Goal: Transaction & Acquisition: Purchase product/service

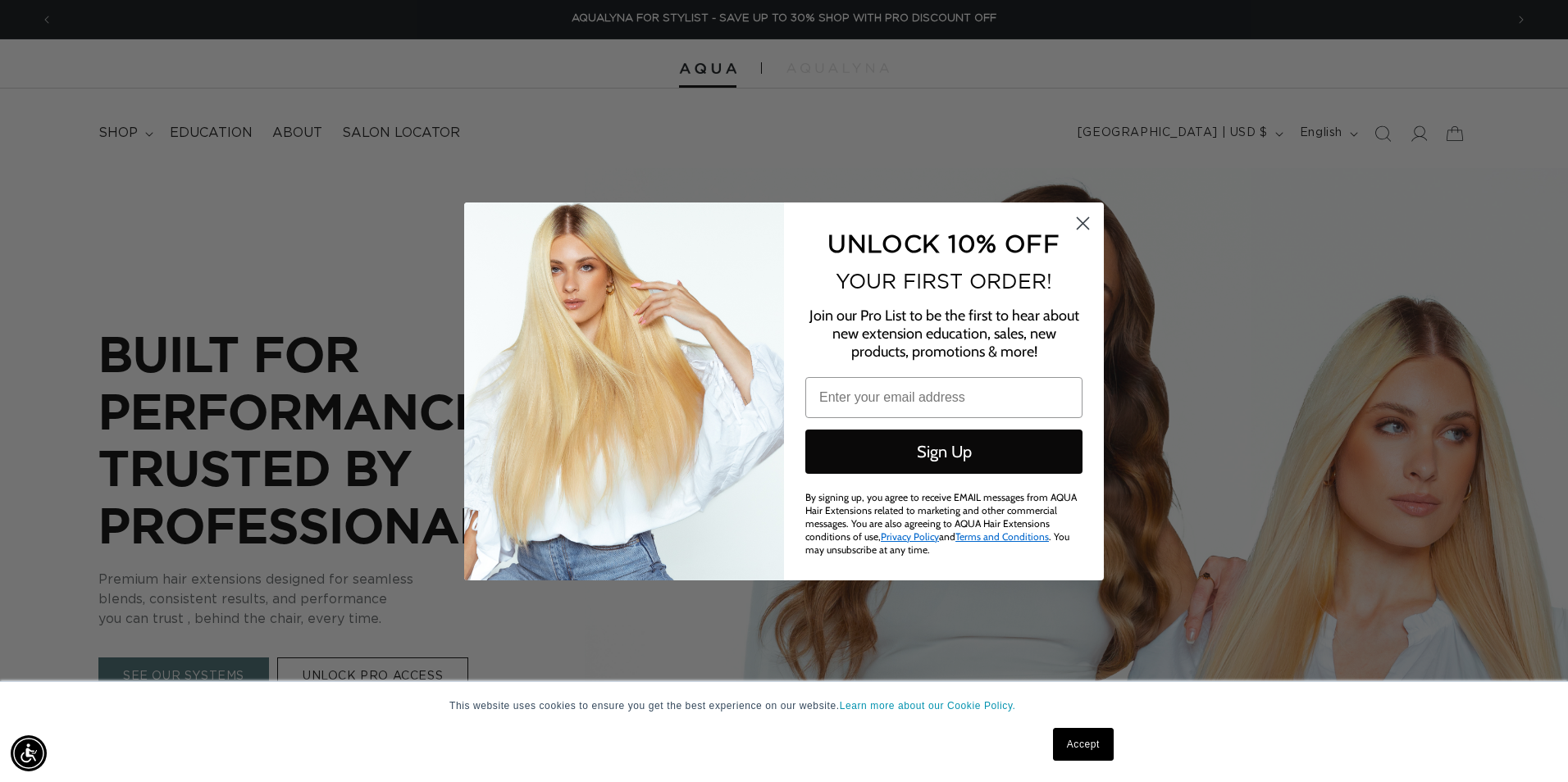
click at [1077, 219] on circle "Close dialog" at bounding box center [1082, 222] width 27 height 27
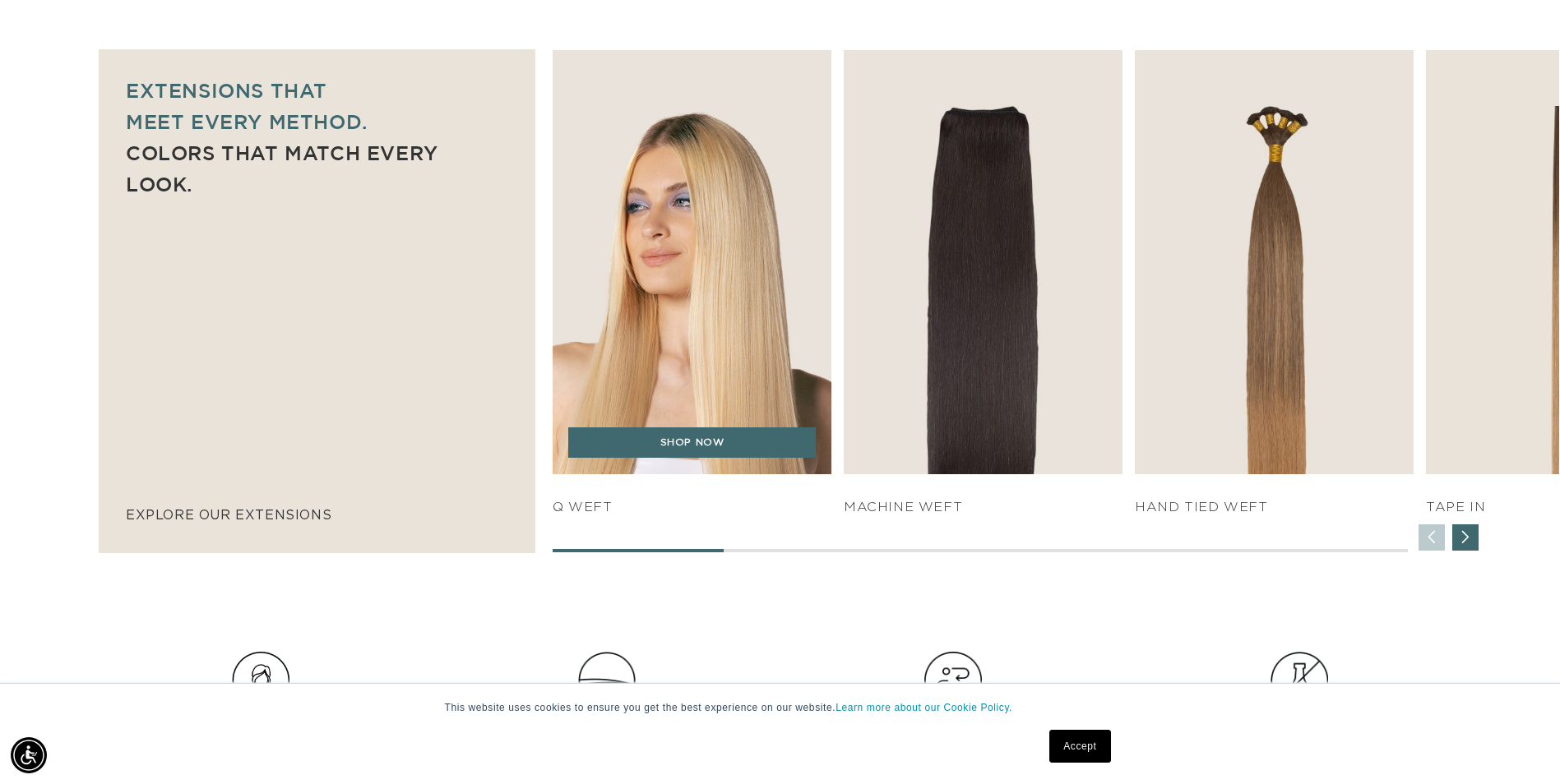
scroll to position [1150, 0]
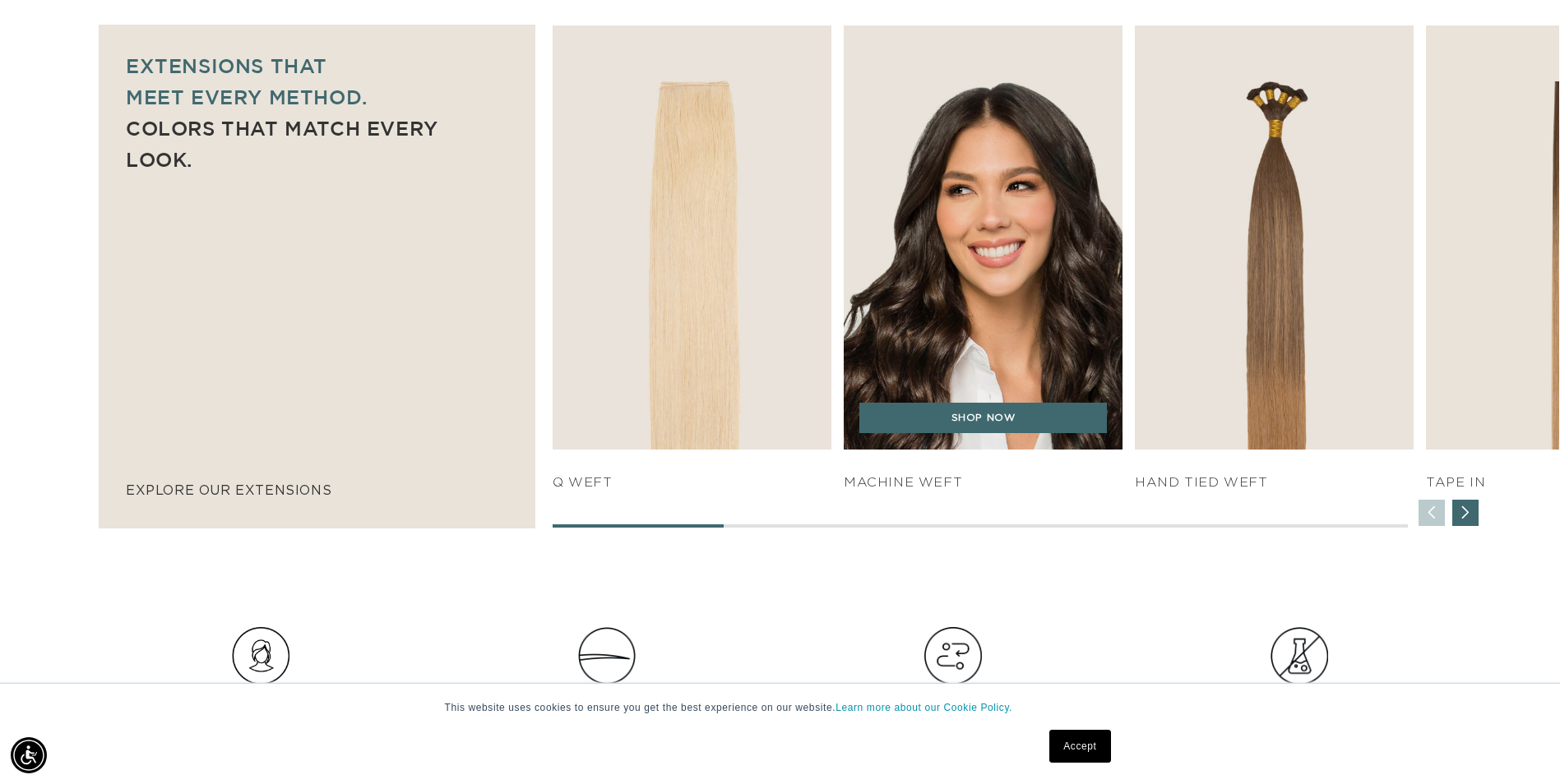
click at [980, 340] on img "2 / 7" at bounding box center [984, 237] width 293 height 445
click at [996, 429] on link "SHOP NOW" at bounding box center [983, 418] width 248 height 31
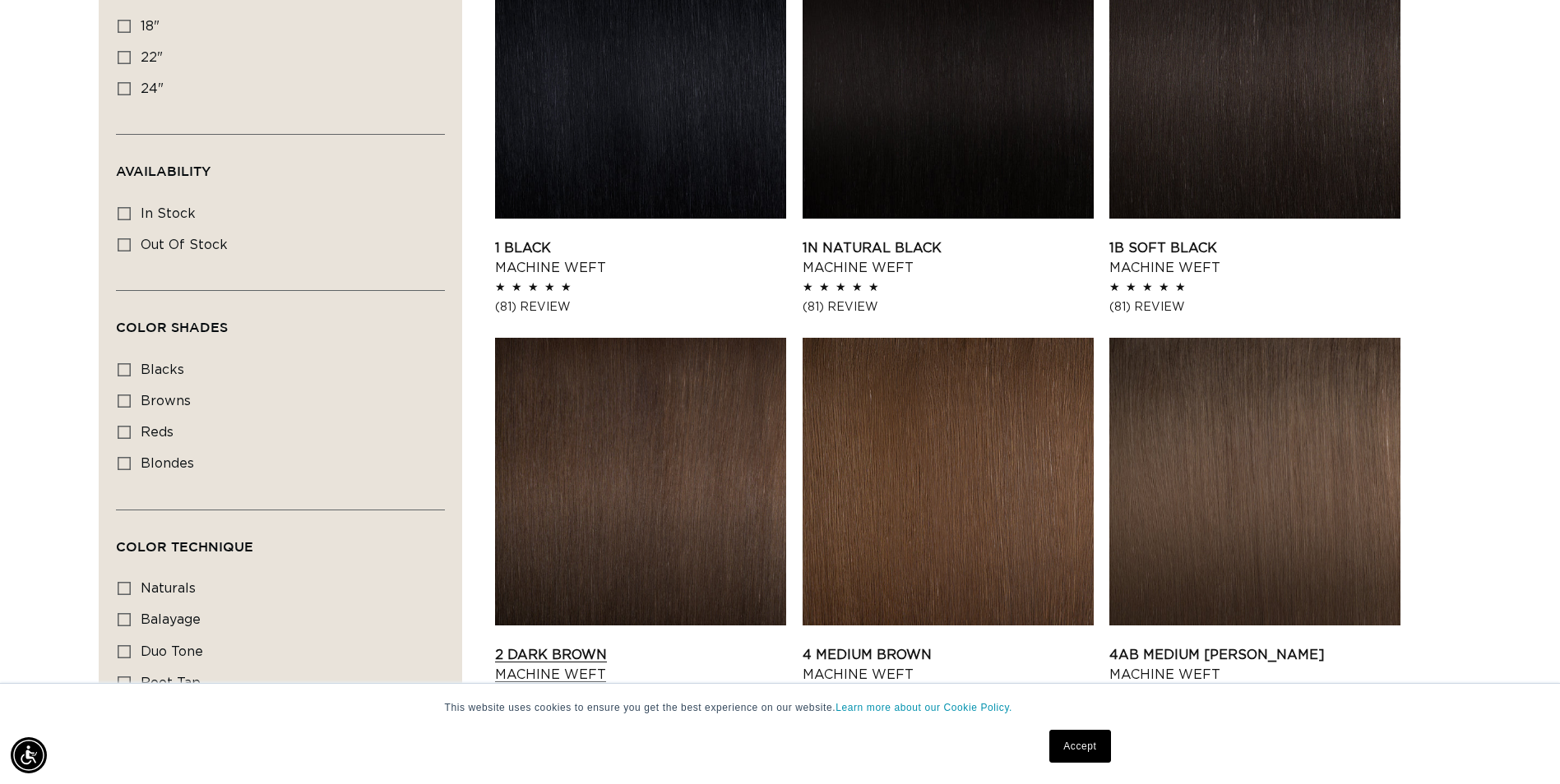
scroll to position [0, 1443]
click at [673, 645] on link "2 Dark Brown Machine Weft" at bounding box center [640, 665] width 291 height 40
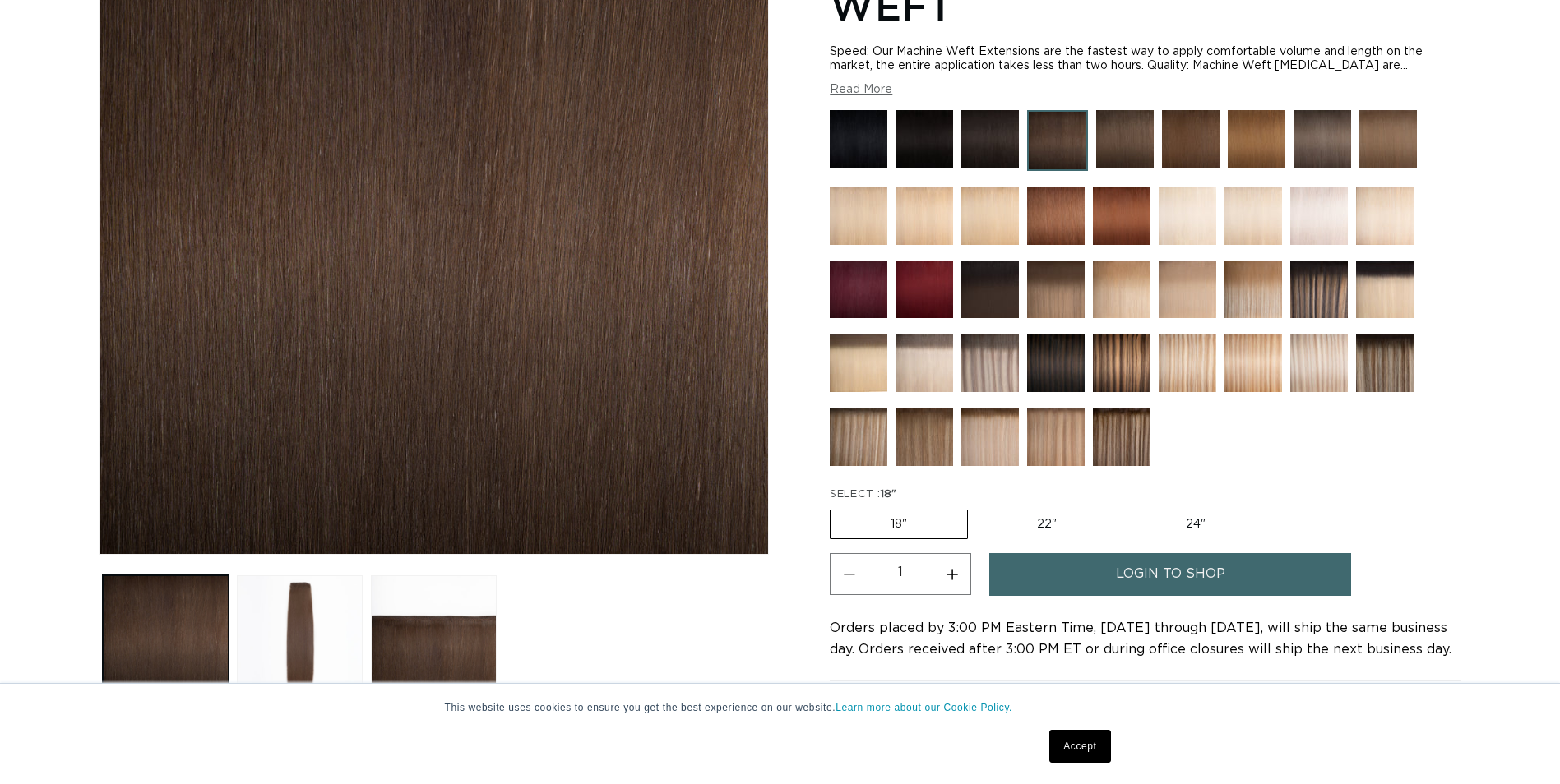
scroll to position [329, 0]
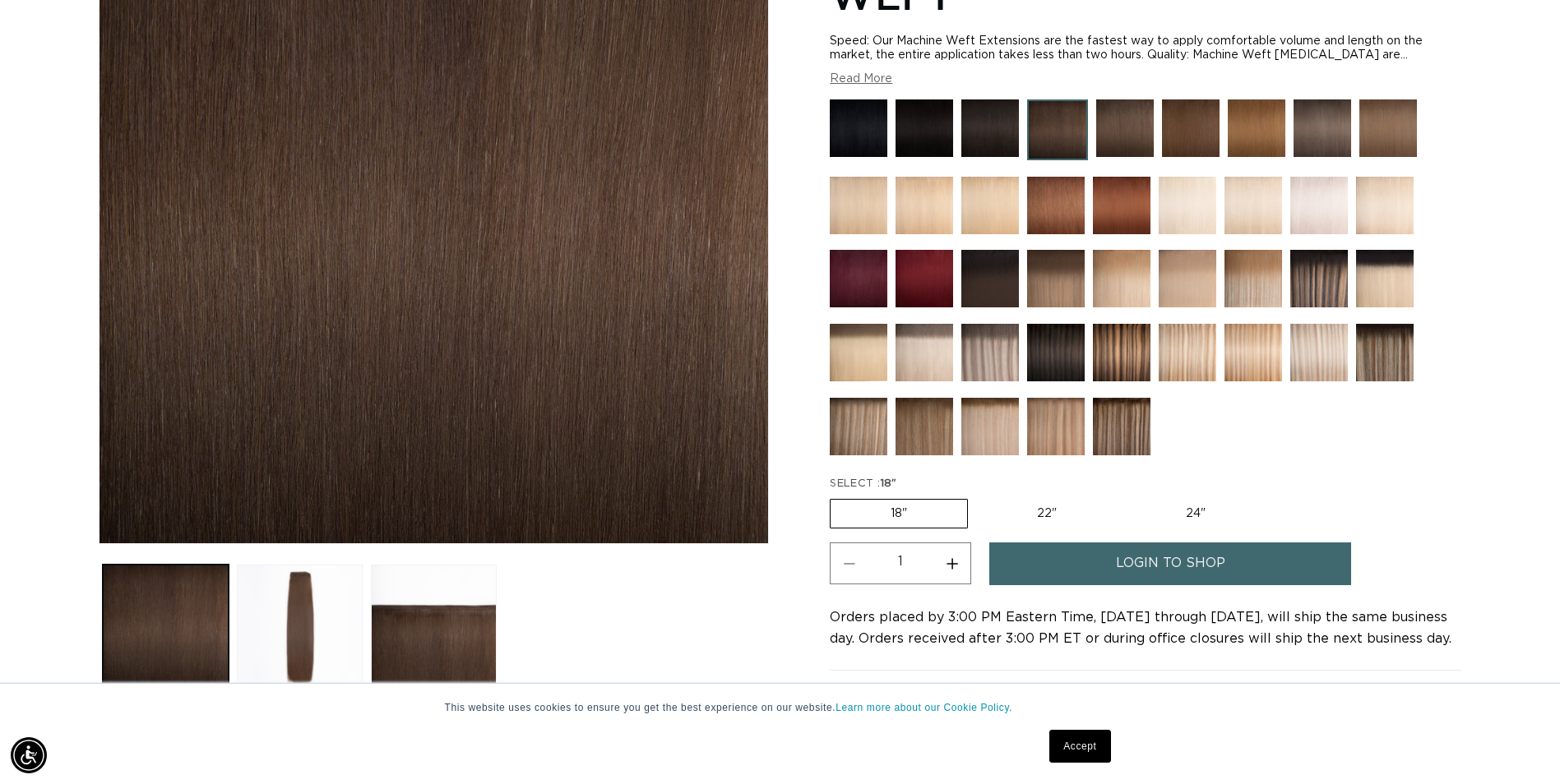
click at [873, 292] on img at bounding box center [858, 278] width 57 height 57
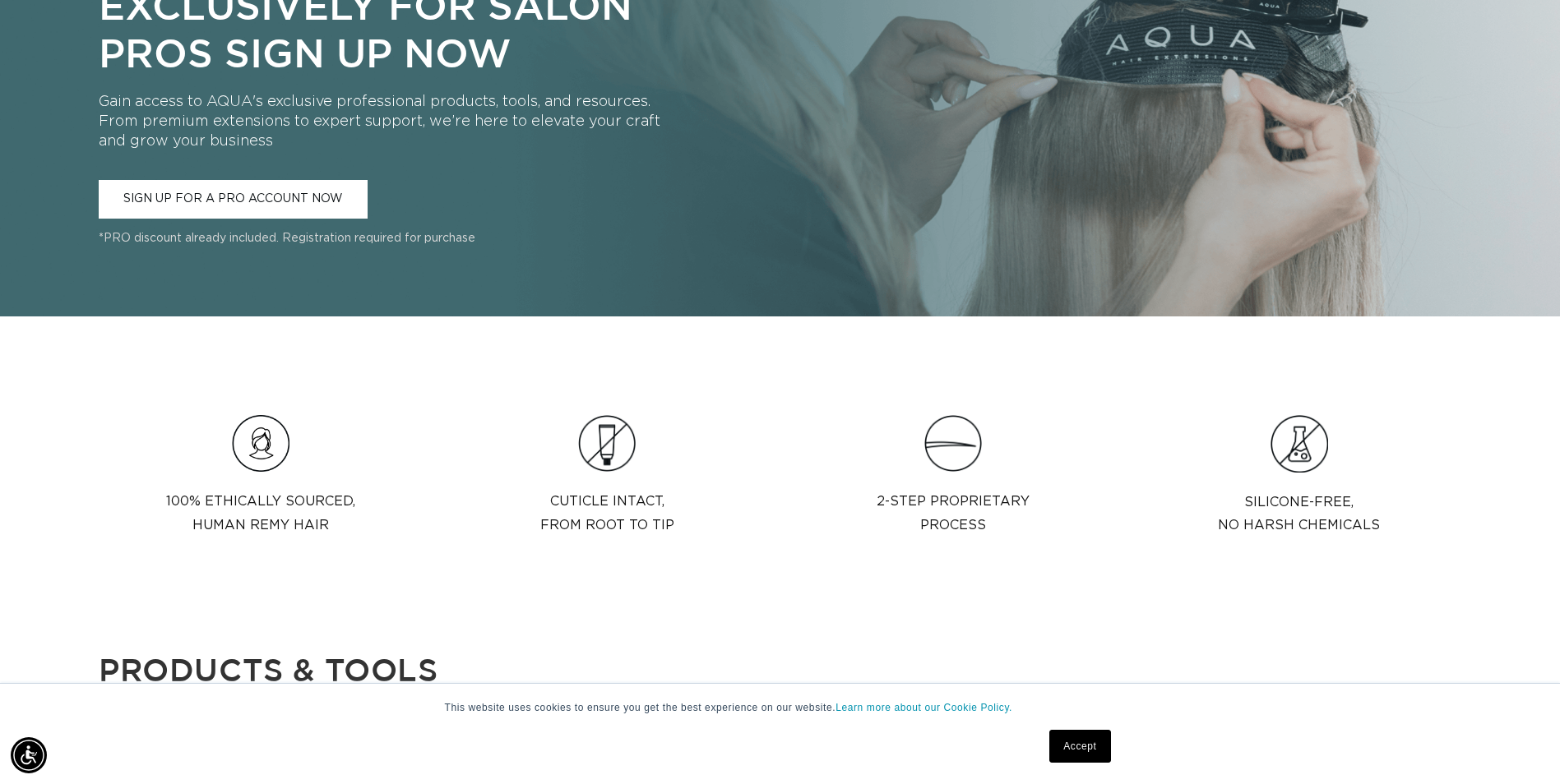
scroll to position [0, 1443]
